Goal: Task Accomplishment & Management: Manage account settings

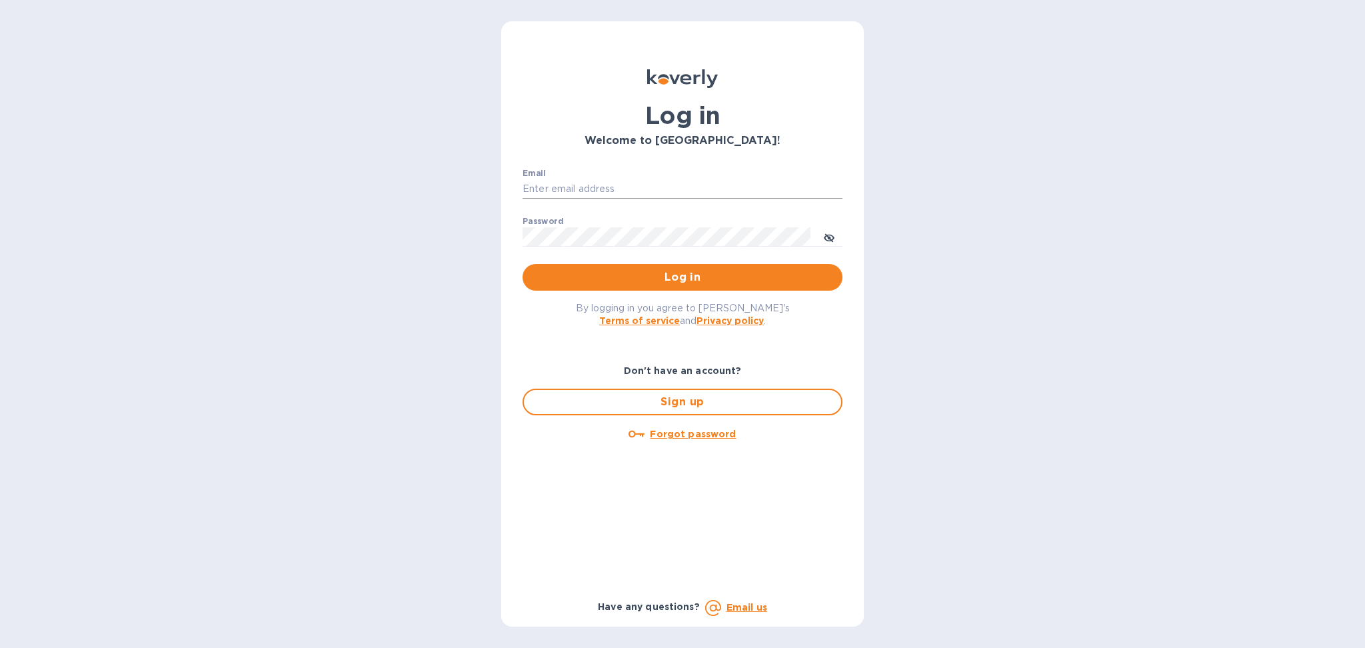
click at [687, 195] on input "Email" at bounding box center [683, 189] width 320 height 20
click at [617, 206] on p "​" at bounding box center [683, 208] width 320 height 15
drag, startPoint x: 626, startPoint y: 181, endPoint x: 631, endPoint y: 187, distance: 7.6
click at [626, 181] on input "Email" at bounding box center [683, 189] width 320 height 20
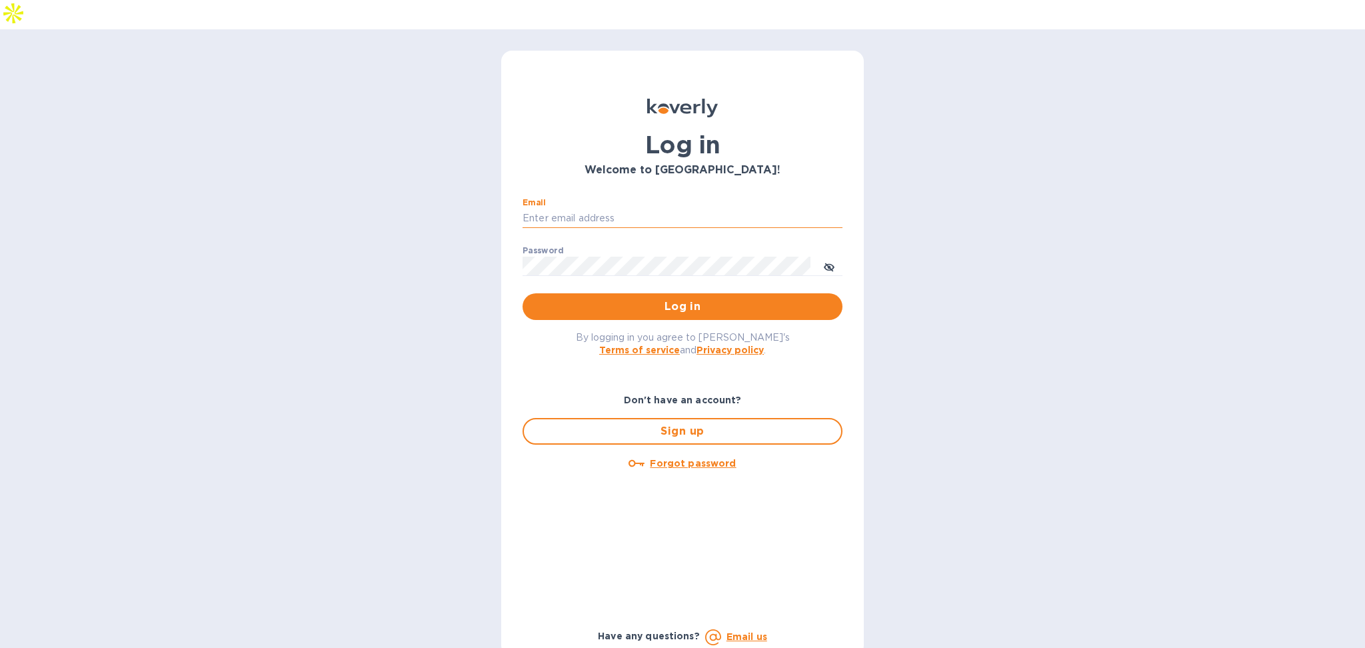
type input "[PERSON_NAME][EMAIL_ADDRESS][DOMAIN_NAME]"
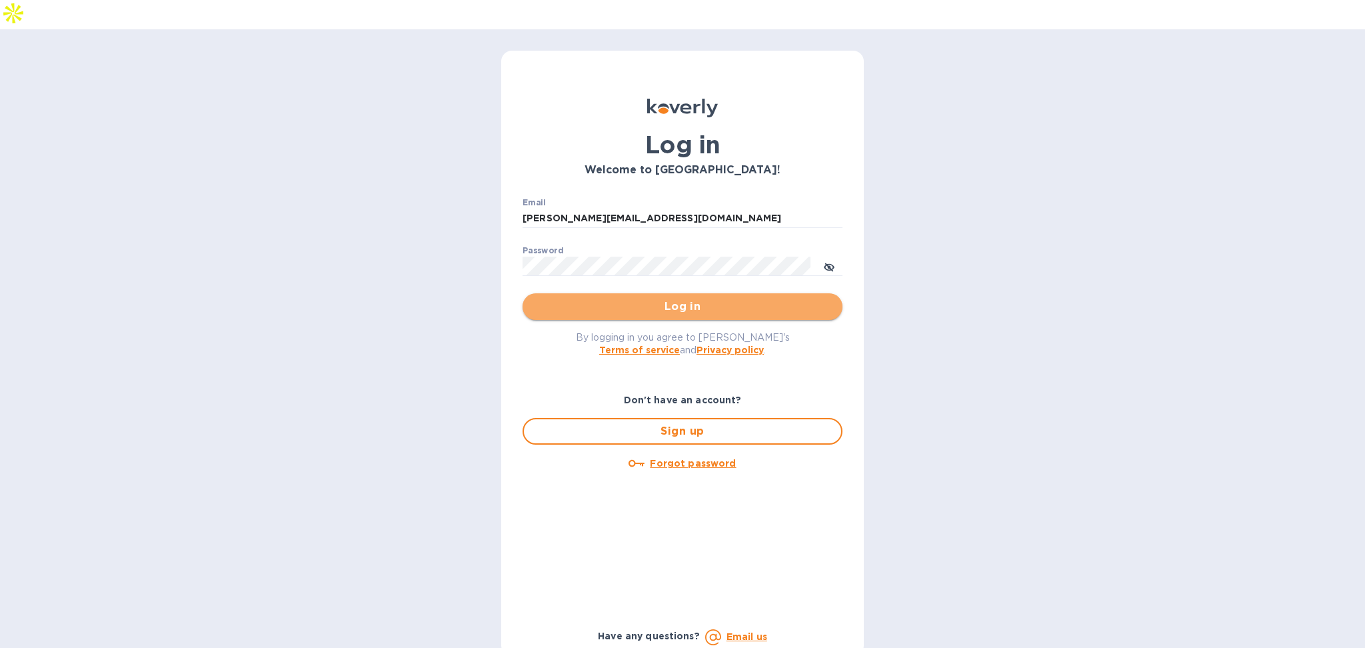
click at [611, 299] on span "Log in" at bounding box center [682, 307] width 299 height 16
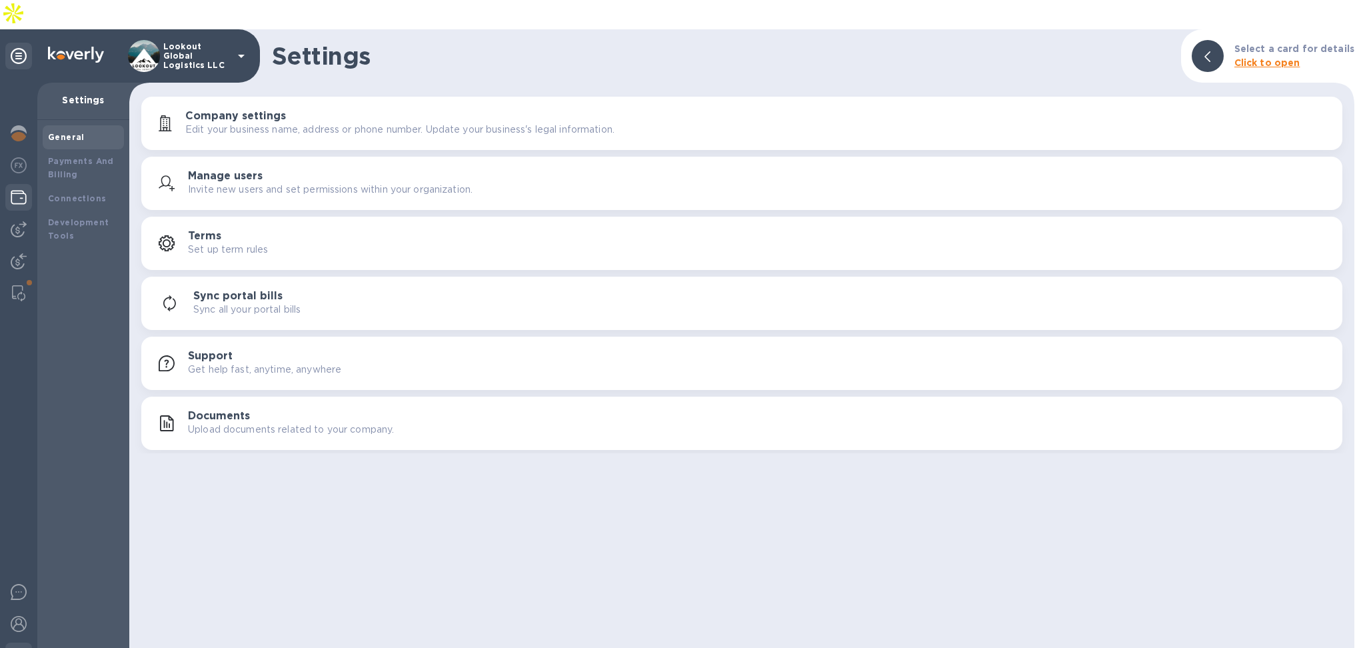
click at [14, 184] on div at bounding box center [18, 198] width 27 height 29
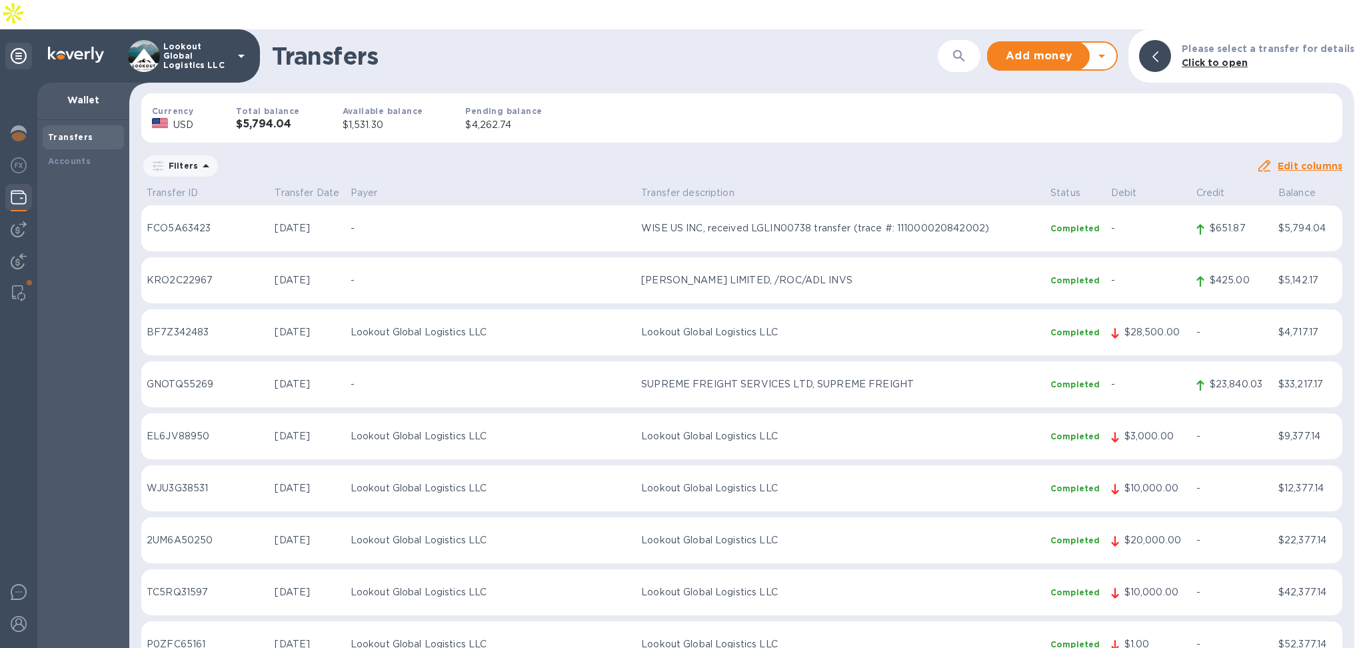
click at [1107, 48] on icon at bounding box center [1102, 56] width 16 height 16
click at [1061, 113] on b "Withdraw money" at bounding box center [1053, 118] width 86 height 11
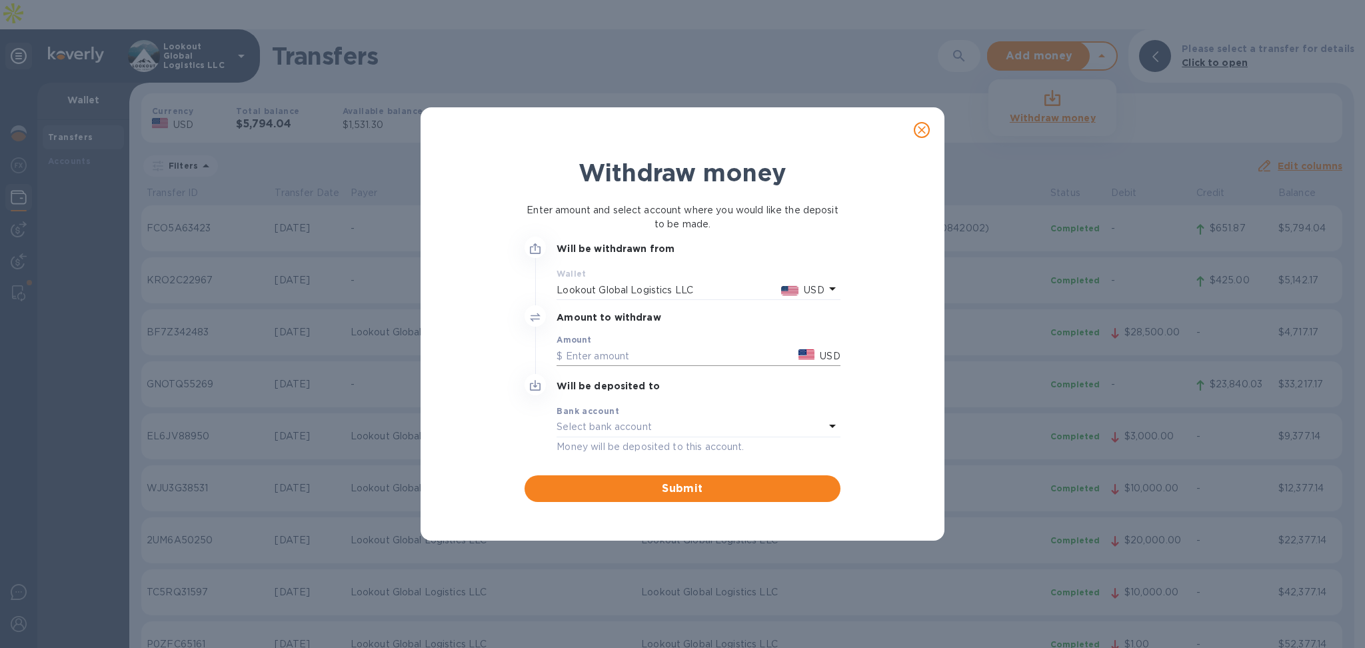
click at [601, 348] on input "text" at bounding box center [675, 356] width 237 height 20
type input "1,500"
click at [597, 417] on div "Bank account" at bounding box center [698, 411] width 283 height 14
click at [814, 415] on div "Bank account" at bounding box center [698, 411] width 283 height 14
click at [769, 431] on div "Select bank account" at bounding box center [690, 427] width 267 height 19
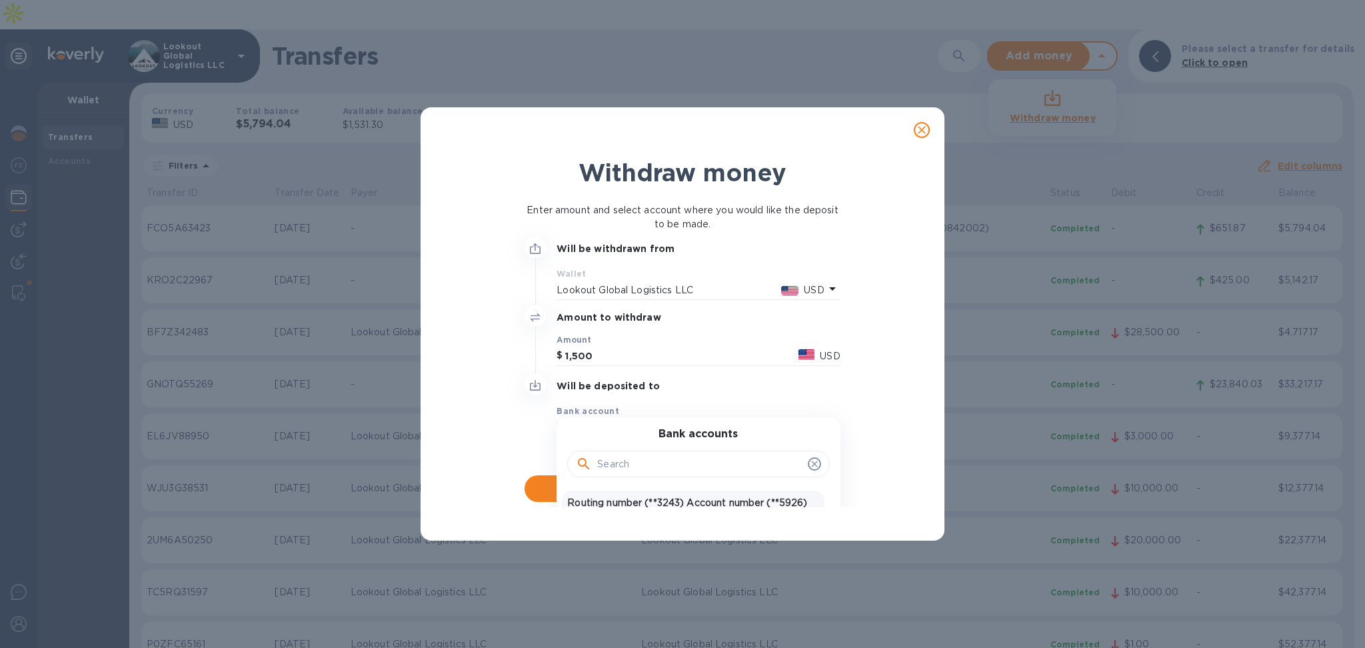
click at [653, 497] on p "Routing number (**3243) Account number (**5926)" at bounding box center [692, 503] width 251 height 14
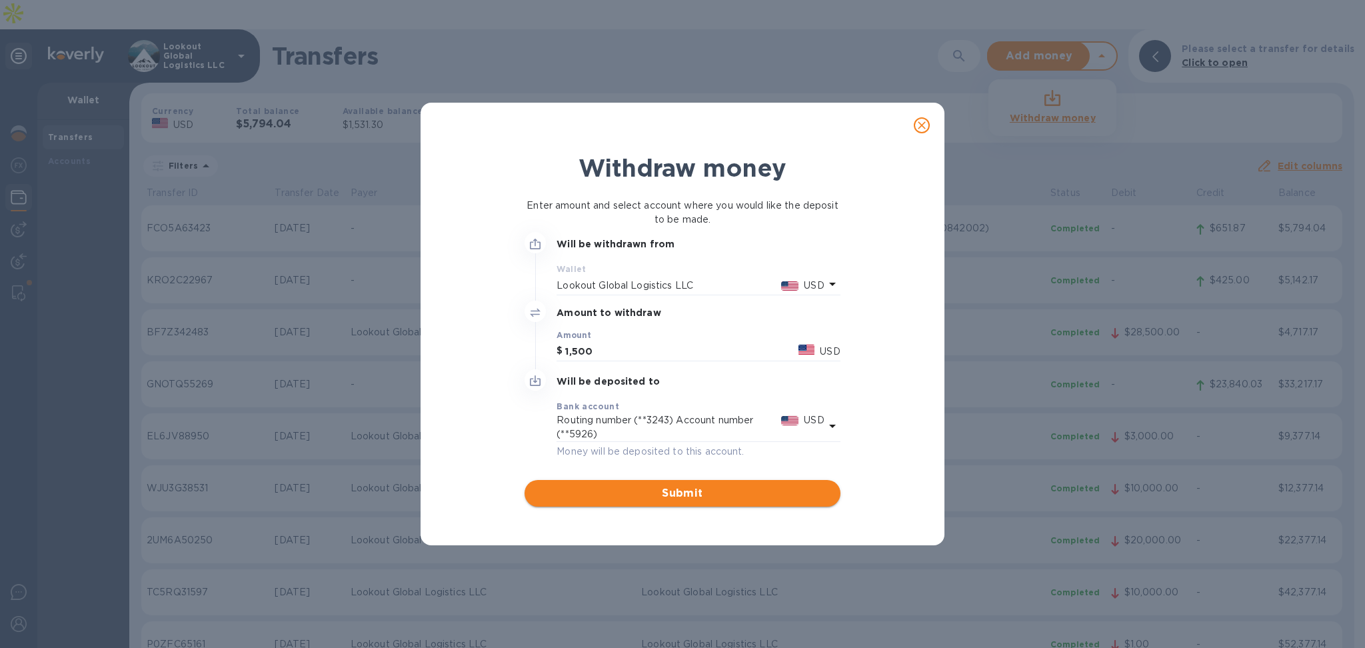
click at [675, 488] on span "Submit" at bounding box center [682, 493] width 294 height 16
